Goal: Task Accomplishment & Management: Manage account settings

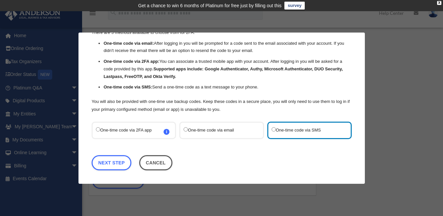
scroll to position [31, 0]
click at [116, 159] on link "Next Step" at bounding box center [112, 161] width 40 height 15
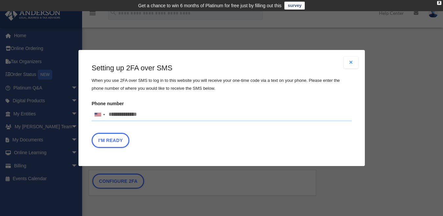
click at [118, 114] on input "Phone number United States +1 United Kingdom +44 Afghanistan (‫افغانستان‬‎) +93…" at bounding box center [222, 114] width 260 height 13
type input "**********"
click at [111, 139] on button "I'm Ready" at bounding box center [111, 140] width 38 height 15
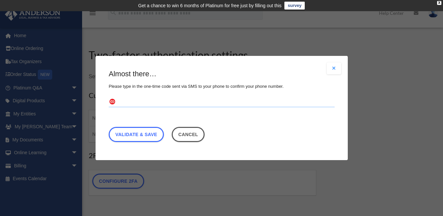
click at [136, 93] on div "Almost there… Please type in the one-time code sent via SMS to your phone to co…" at bounding box center [222, 107] width 226 height 76
click at [134, 106] on input "text" at bounding box center [222, 102] width 226 height 11
type input "******"
click at [143, 135] on link "Validate & Save" at bounding box center [136, 134] width 55 height 15
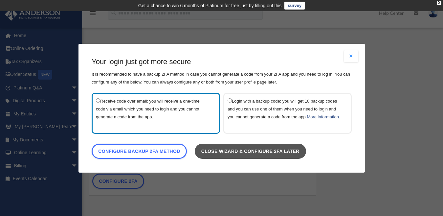
click at [239, 154] on link "Close wizard & configure 2FA later" at bounding box center [249, 150] width 111 height 15
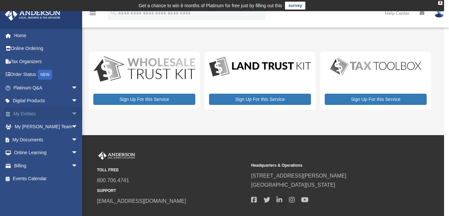
click at [20, 114] on link "My Entities arrow_drop_down" at bounding box center [46, 113] width 83 height 13
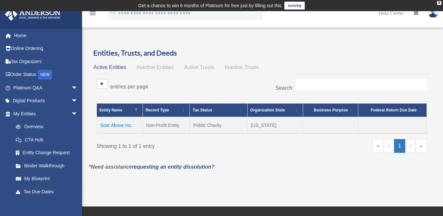
click at [117, 124] on td "Soar Above Inc." at bounding box center [120, 125] width 46 height 16
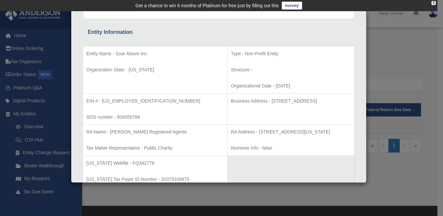
scroll to position [111, 0]
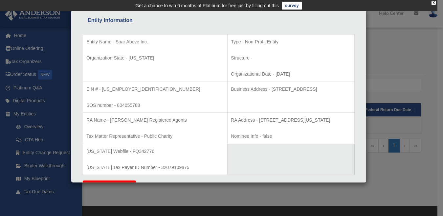
click at [370, 69] on div "Details × Articles Sent Organizational Date" at bounding box center [221, 108] width 443 height 216
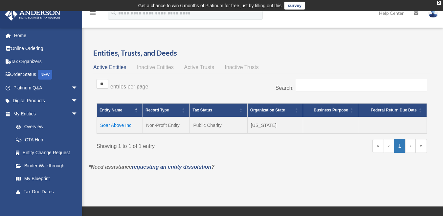
click at [125, 126] on td "Soar Above Inc." at bounding box center [120, 125] width 46 height 16
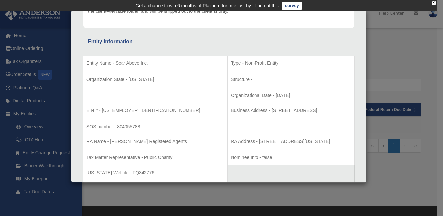
scroll to position [121, 0]
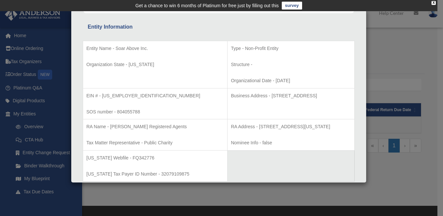
click at [367, 79] on div "Details × Articles Sent Organizational Date" at bounding box center [221, 108] width 443 height 216
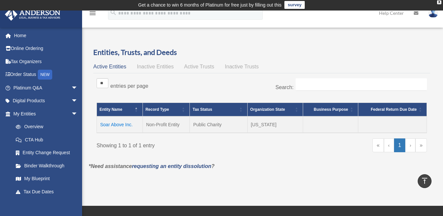
scroll to position [0, 0]
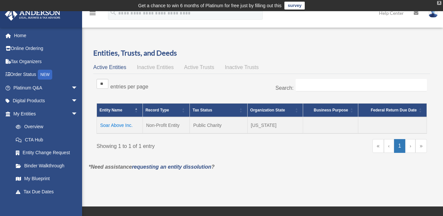
click at [438, 3] on div "X" at bounding box center [439, 3] width 4 height 4
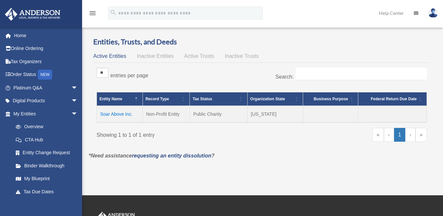
click at [434, 12] on img at bounding box center [433, 13] width 10 height 10
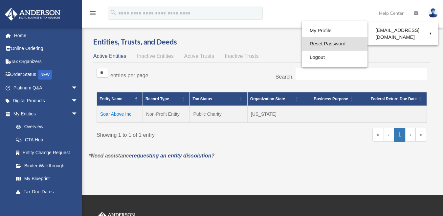
click at [323, 45] on link "Reset Password" at bounding box center [335, 43] width 66 height 13
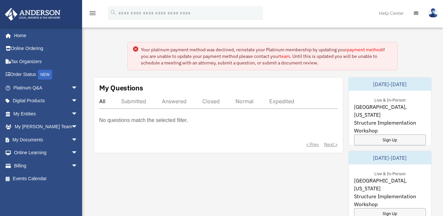
click at [434, 12] on img at bounding box center [433, 13] width 10 height 10
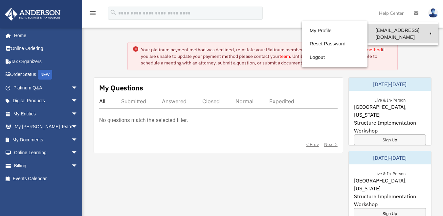
click at [395, 31] on link "[EMAIL_ADDRESS][DOMAIN_NAME]" at bounding box center [403, 33] width 71 height 19
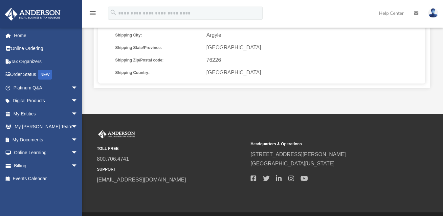
scroll to position [236, 0]
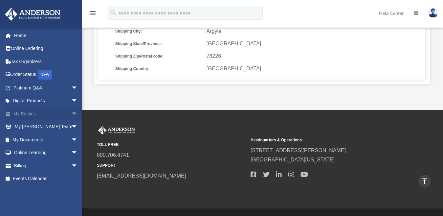
click at [35, 114] on link "My Entities arrow_drop_down" at bounding box center [46, 113] width 83 height 13
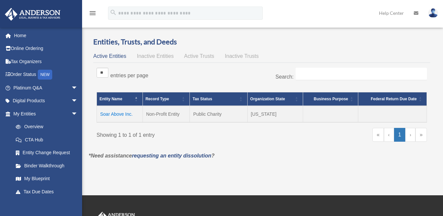
click at [119, 113] on td "Soar Above Inc." at bounding box center [120, 114] width 46 height 16
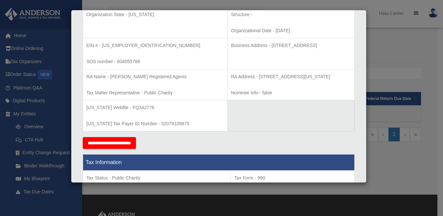
scroll to position [171, 0]
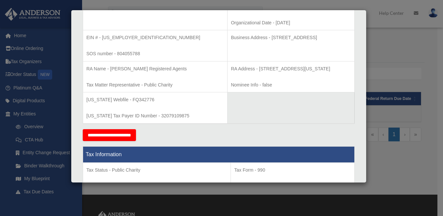
click at [152, 47] on td "EIN # - 87-0859945 SOS number - 804055788" at bounding box center [155, 45] width 145 height 31
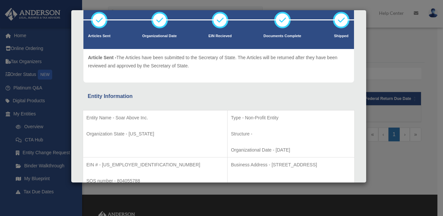
scroll to position [0, 0]
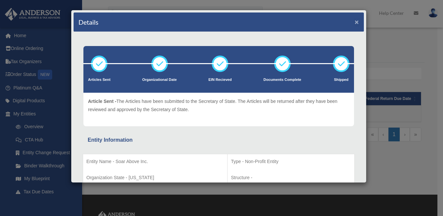
click at [355, 21] on button "×" at bounding box center [357, 21] width 4 height 7
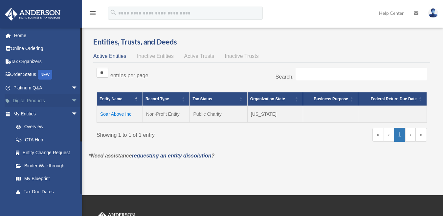
click at [30, 100] on link "Digital Products arrow_drop_down" at bounding box center [46, 100] width 83 height 13
click at [71, 100] on span "arrow_drop_down" at bounding box center [77, 100] width 13 height 13
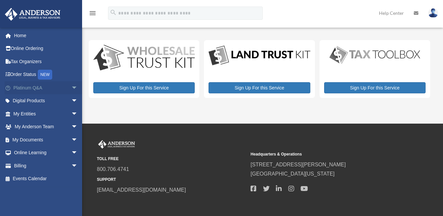
click at [71, 86] on span "arrow_drop_down" at bounding box center [77, 87] width 13 height 13
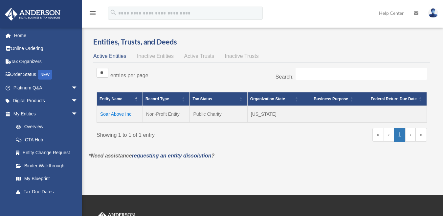
click at [111, 115] on td "Soar Above Inc." at bounding box center [120, 114] width 46 height 16
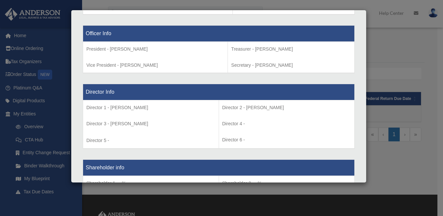
scroll to position [444, 0]
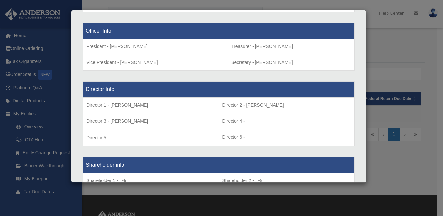
drag, startPoint x: 364, startPoint y: 41, endPoint x: 374, endPoint y: 141, distance: 100.4
click at [374, 141] on div "Details × Articles Sent Organizational Date" at bounding box center [221, 108] width 443 height 216
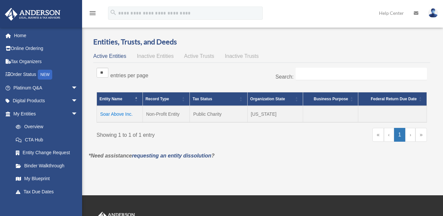
click at [115, 113] on td "Soar Above Inc." at bounding box center [120, 114] width 46 height 16
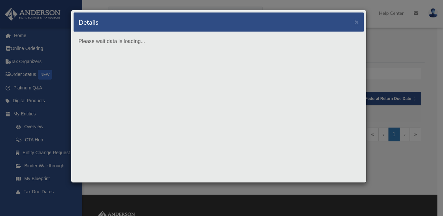
scroll to position [0, 0]
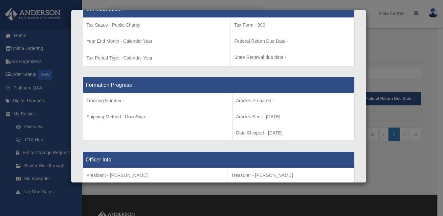
drag, startPoint x: 363, startPoint y: 47, endPoint x: 366, endPoint y: 118, distance: 71.0
click at [366, 118] on div "Details × Articles Sent" at bounding box center [219, 96] width 296 height 173
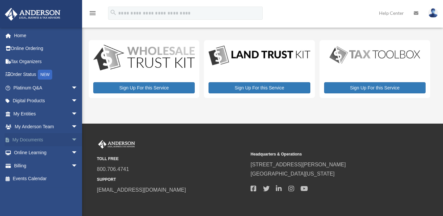
click at [71, 139] on span "arrow_drop_down" at bounding box center [77, 139] width 13 height 13
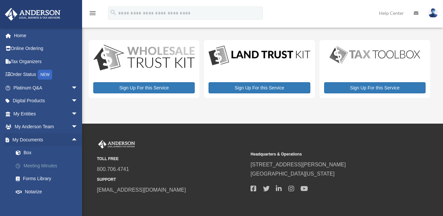
click at [41, 166] on link "Meeting Minutes" at bounding box center [48, 165] width 78 height 13
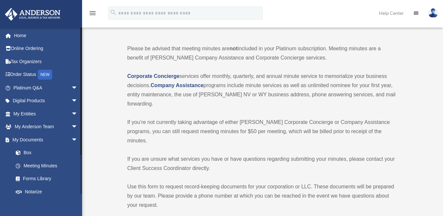
drag, startPoint x: 82, startPoint y: 96, endPoint x: 80, endPoint y: 80, distance: 15.2
click at [80, 80] on div at bounding box center [81, 110] width 2 height 167
click at [61, 112] on link "My Entities arrow_drop_down" at bounding box center [46, 113] width 83 height 13
click at [71, 113] on span "arrow_drop_down" at bounding box center [77, 113] width 13 height 13
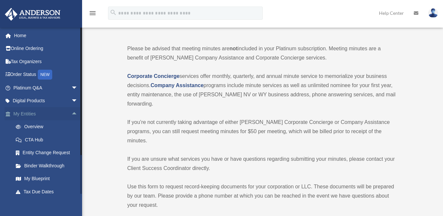
click at [71, 113] on span "arrow_drop_up" at bounding box center [77, 113] width 13 height 13
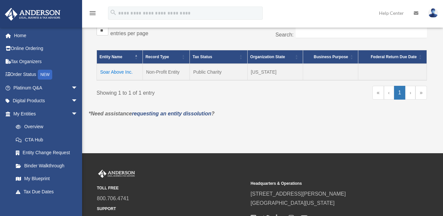
scroll to position [53, 0]
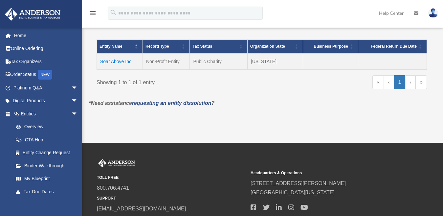
click at [119, 60] on td "Soar Above Inc." at bounding box center [120, 61] width 46 height 16
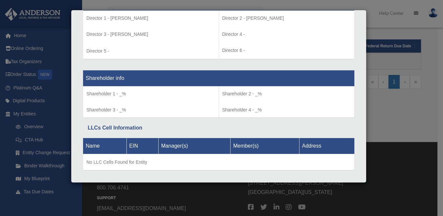
scroll to position [552, 0]
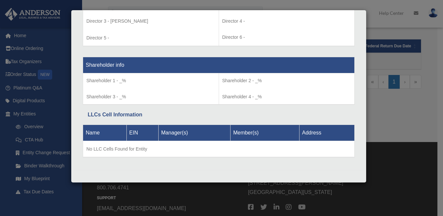
click at [36, 126] on div "Details × Articles Sent Organizational Date" at bounding box center [221, 108] width 443 height 216
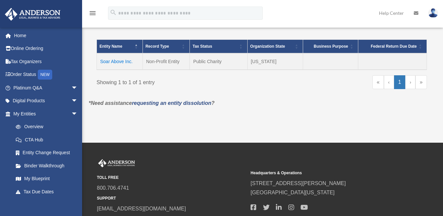
click at [36, 126] on link "Overview" at bounding box center [45, 126] width 72 height 13
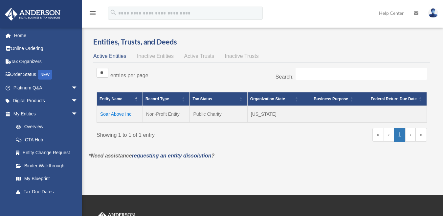
click at [156, 57] on span "Inactive Entities" at bounding box center [155, 56] width 37 height 6
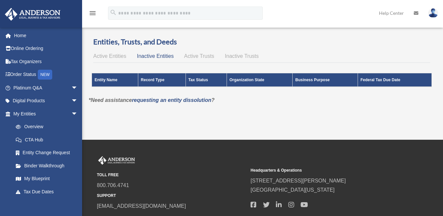
click at [103, 57] on span "Active Entities" at bounding box center [109, 56] width 33 height 6
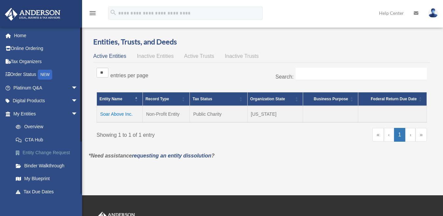
click at [53, 153] on link "Entity Change Request" at bounding box center [48, 152] width 78 height 13
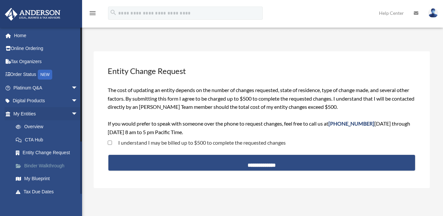
click at [39, 165] on link "Binder Walkthrough" at bounding box center [48, 165] width 78 height 13
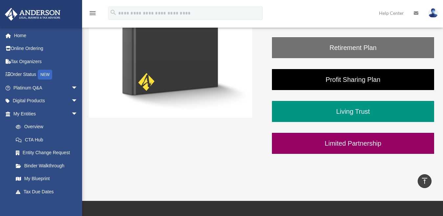
scroll to position [269, 0]
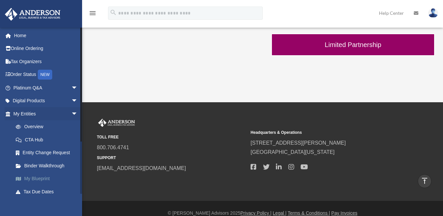
click at [35, 176] on link "My Blueprint" at bounding box center [48, 178] width 78 height 13
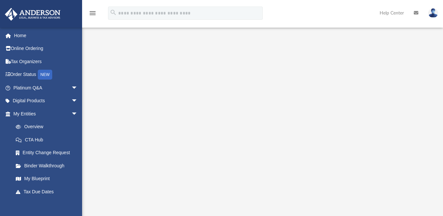
scroll to position [53, 0]
click at [36, 102] on link "Digital Products arrow_drop_down" at bounding box center [46, 100] width 83 height 13
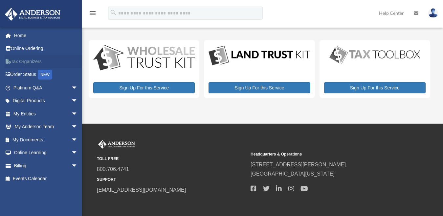
drag, startPoint x: 447, startPoint y: 47, endPoint x: 20, endPoint y: 61, distance: 427.2
click at [20, 61] on link "Tax Organizers" at bounding box center [46, 61] width 83 height 13
